Goal: Task Accomplishment & Management: Use online tool/utility

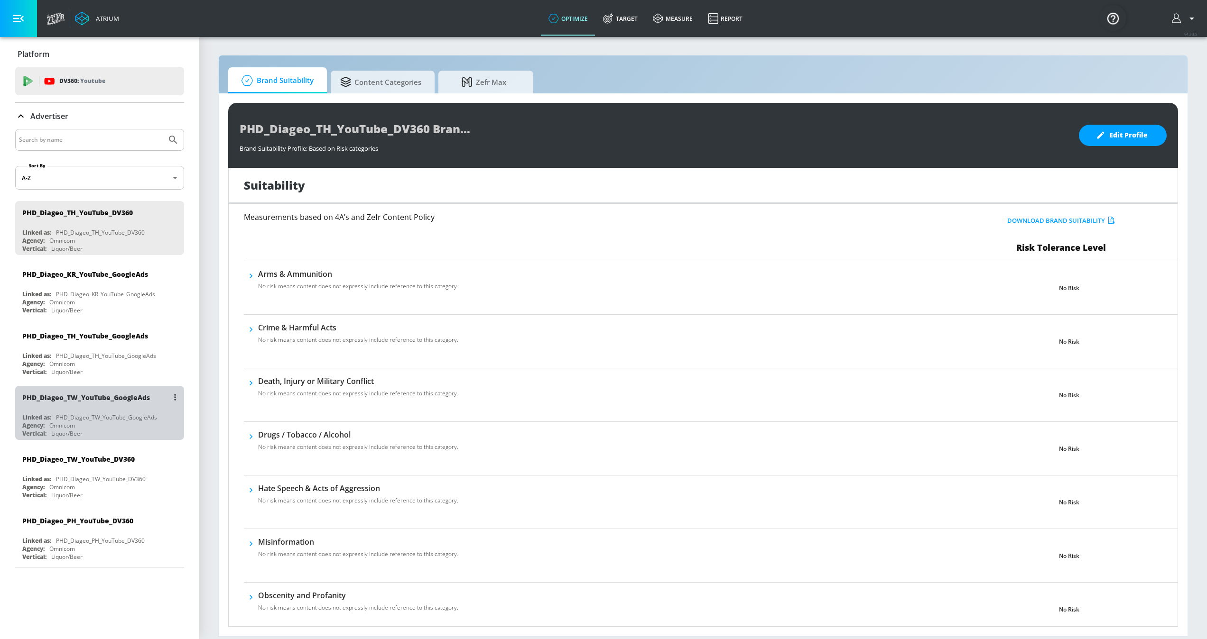
click at [120, 433] on div "Vertical: Liquor/Beer" at bounding box center [101, 434] width 159 height 8
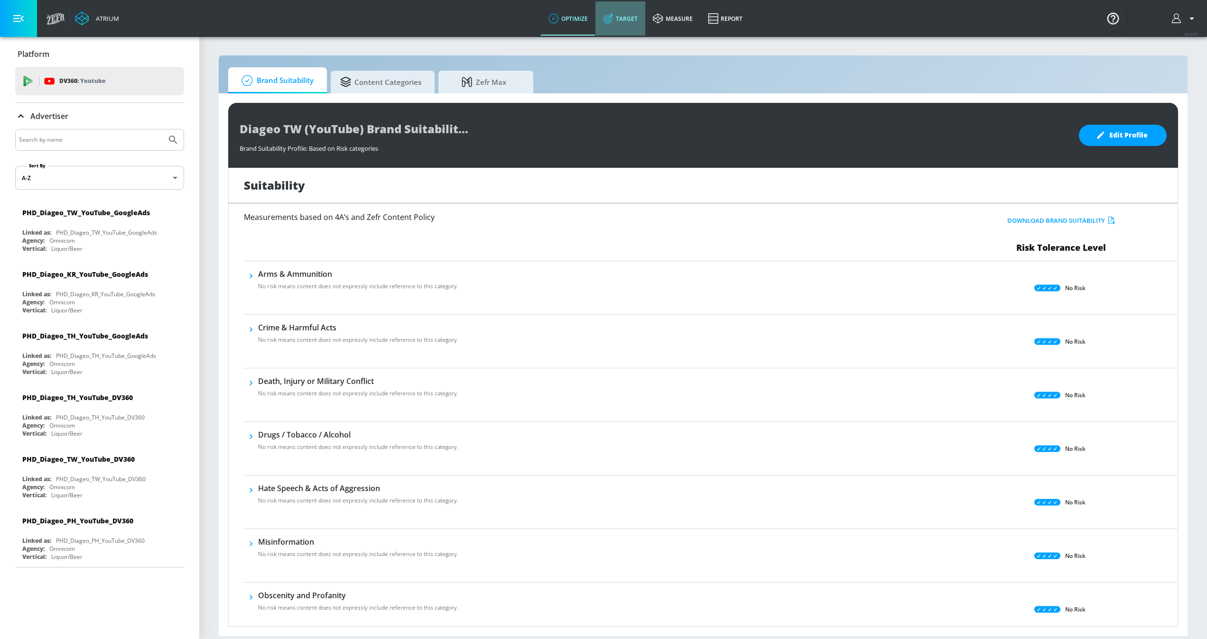
click at [629, 21] on link "Target" at bounding box center [620, 18] width 50 height 34
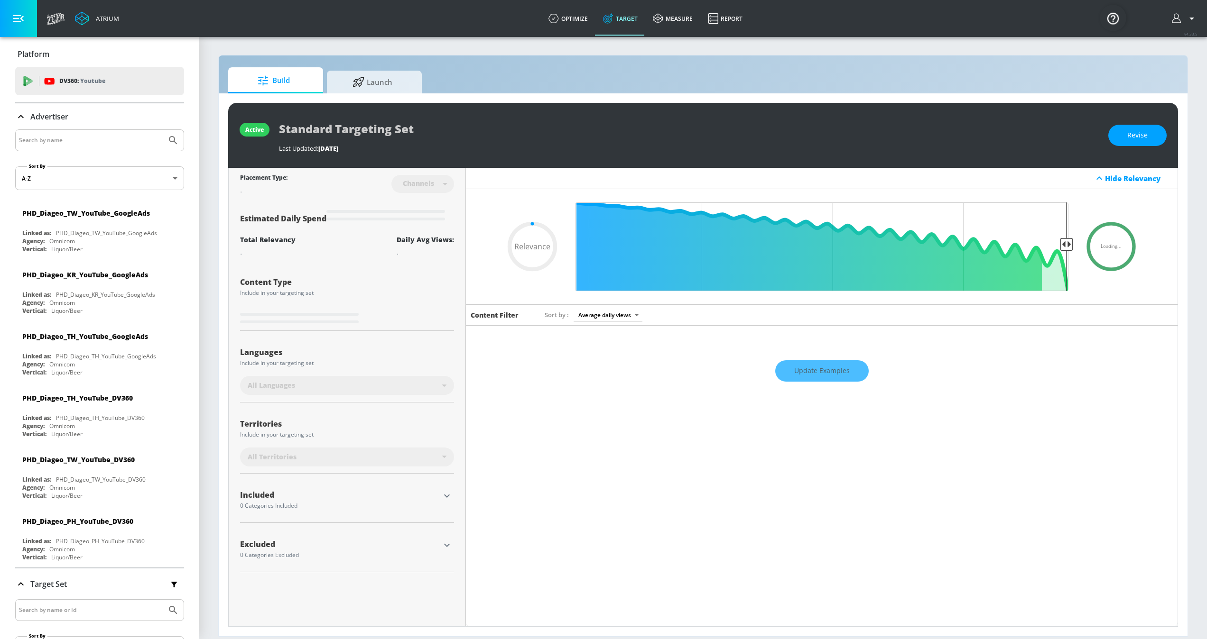
type input "0.05"
click at [113, 492] on div "Agency: Omnicom" at bounding box center [101, 488] width 159 height 8
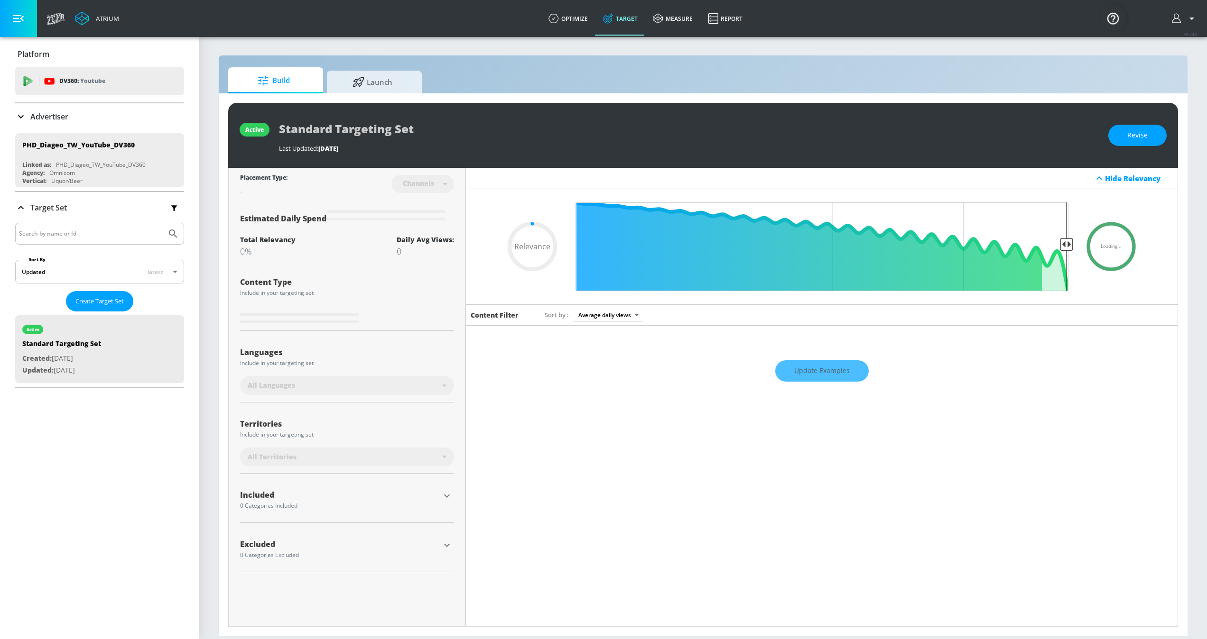
type input "0.46"
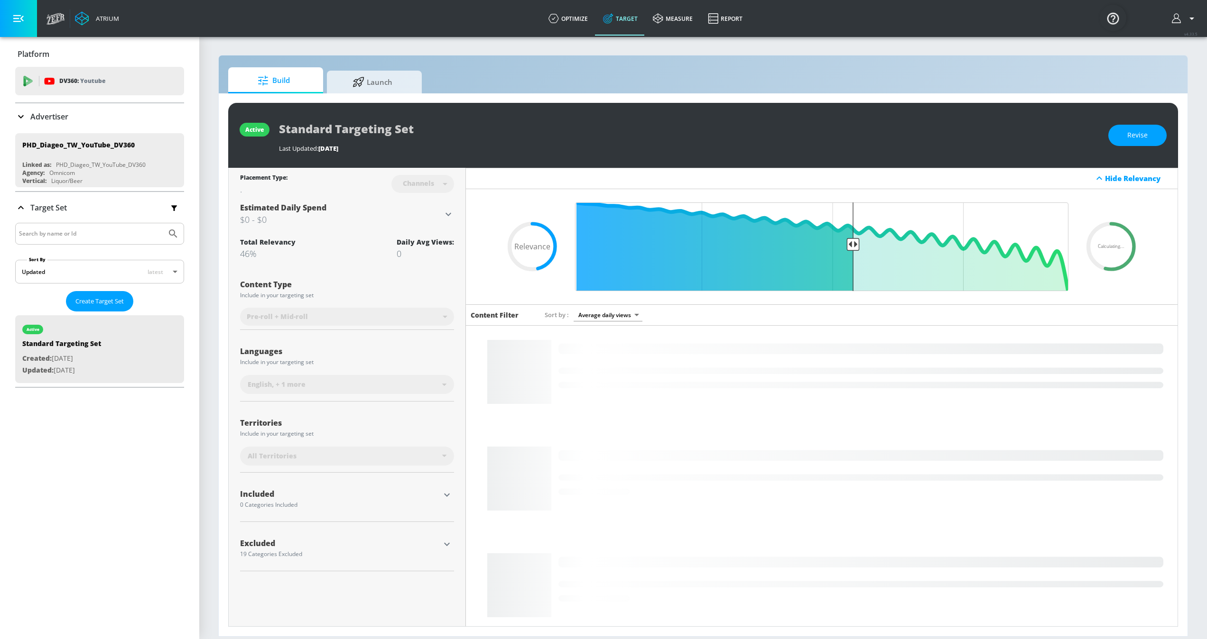
click at [292, 388] on span ", + 1 more" at bounding box center [289, 384] width 34 height 9
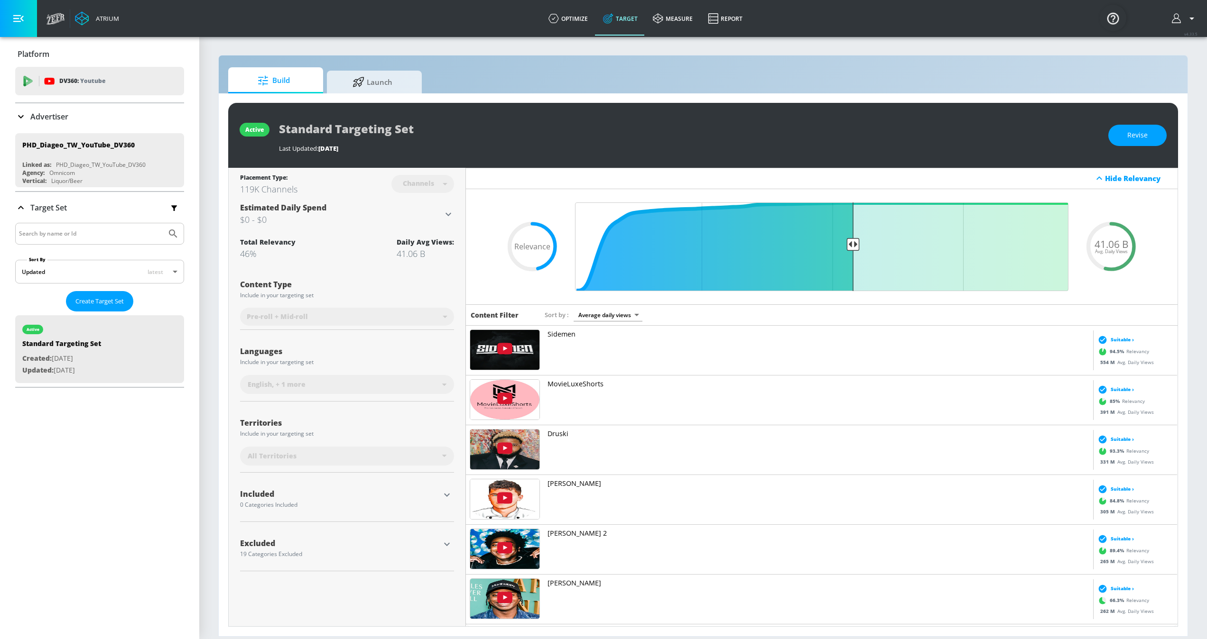
click at [426, 391] on div "English , + 1 more" at bounding box center [347, 384] width 214 height 19
click at [299, 386] on span ", + 1 more" at bounding box center [289, 384] width 34 height 9
